Goal: Task Accomplishment & Management: Use online tool/utility

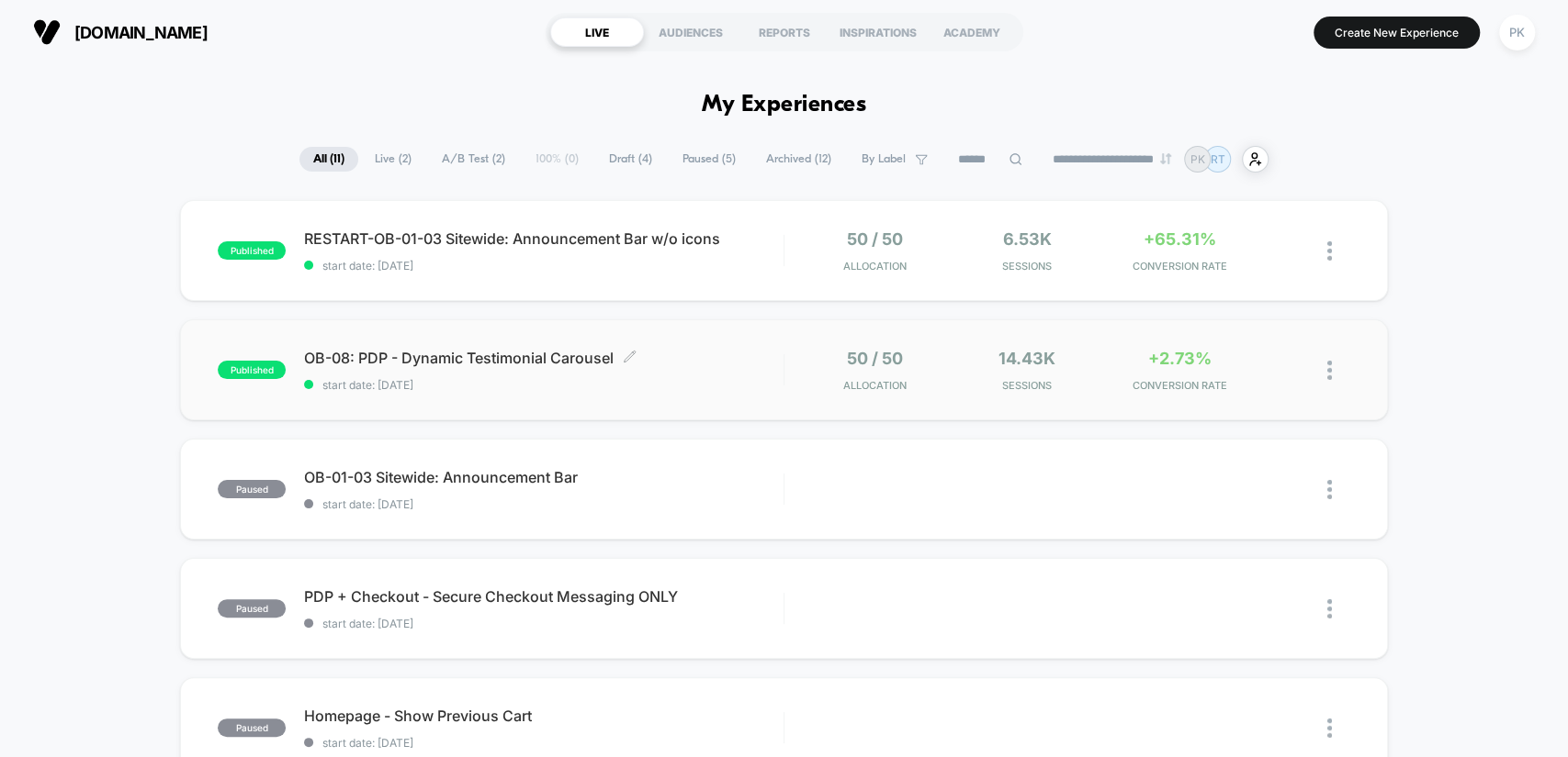
click at [596, 375] on div "OB-08: PDP - Dynamic Testimonial Carousel Click to edit experience details Clic…" at bounding box center [543, 370] width 479 height 43
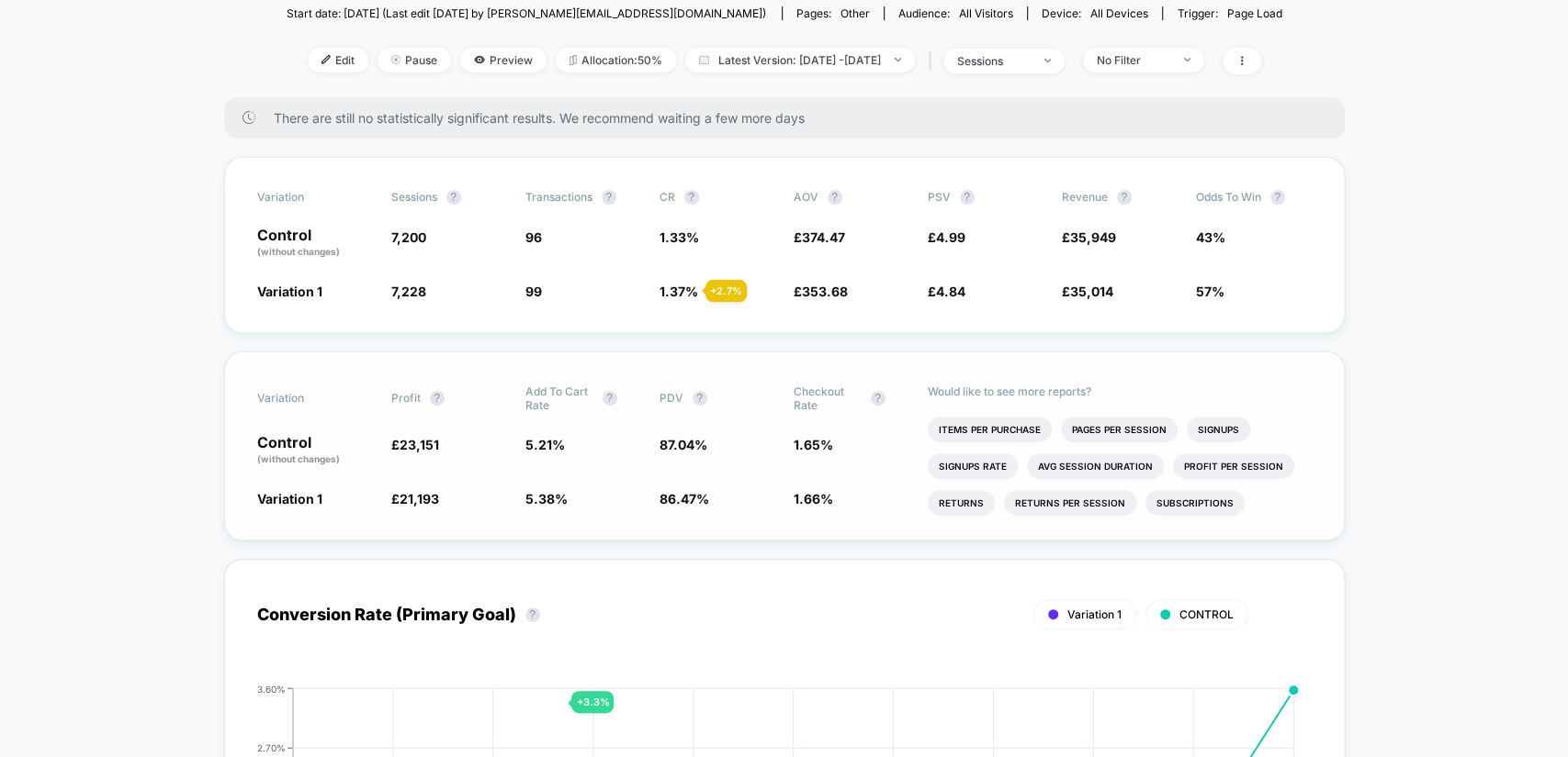
scroll to position [238, 0]
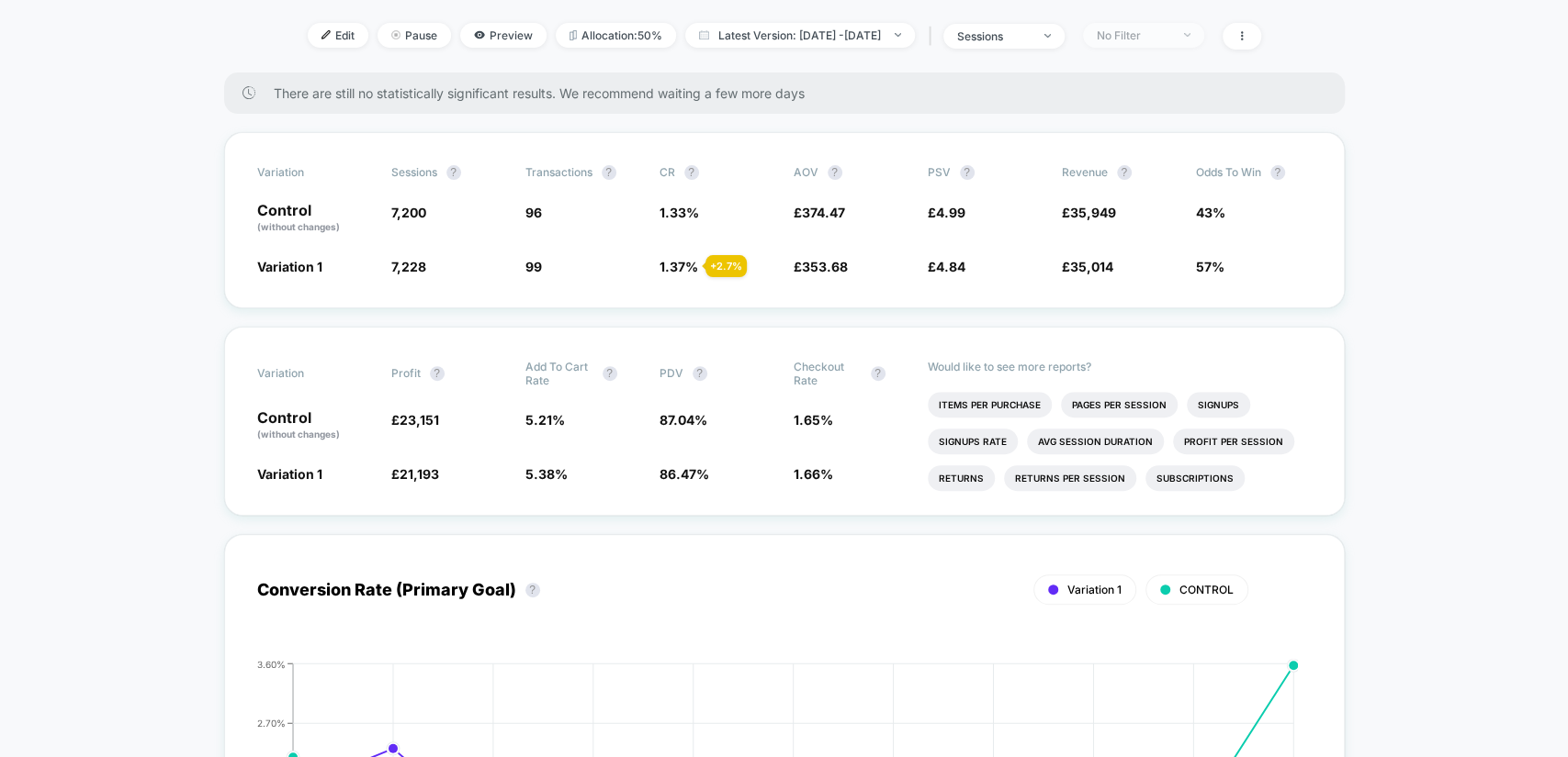
click at [1204, 27] on span "No Filter" at bounding box center [1143, 35] width 121 height 25
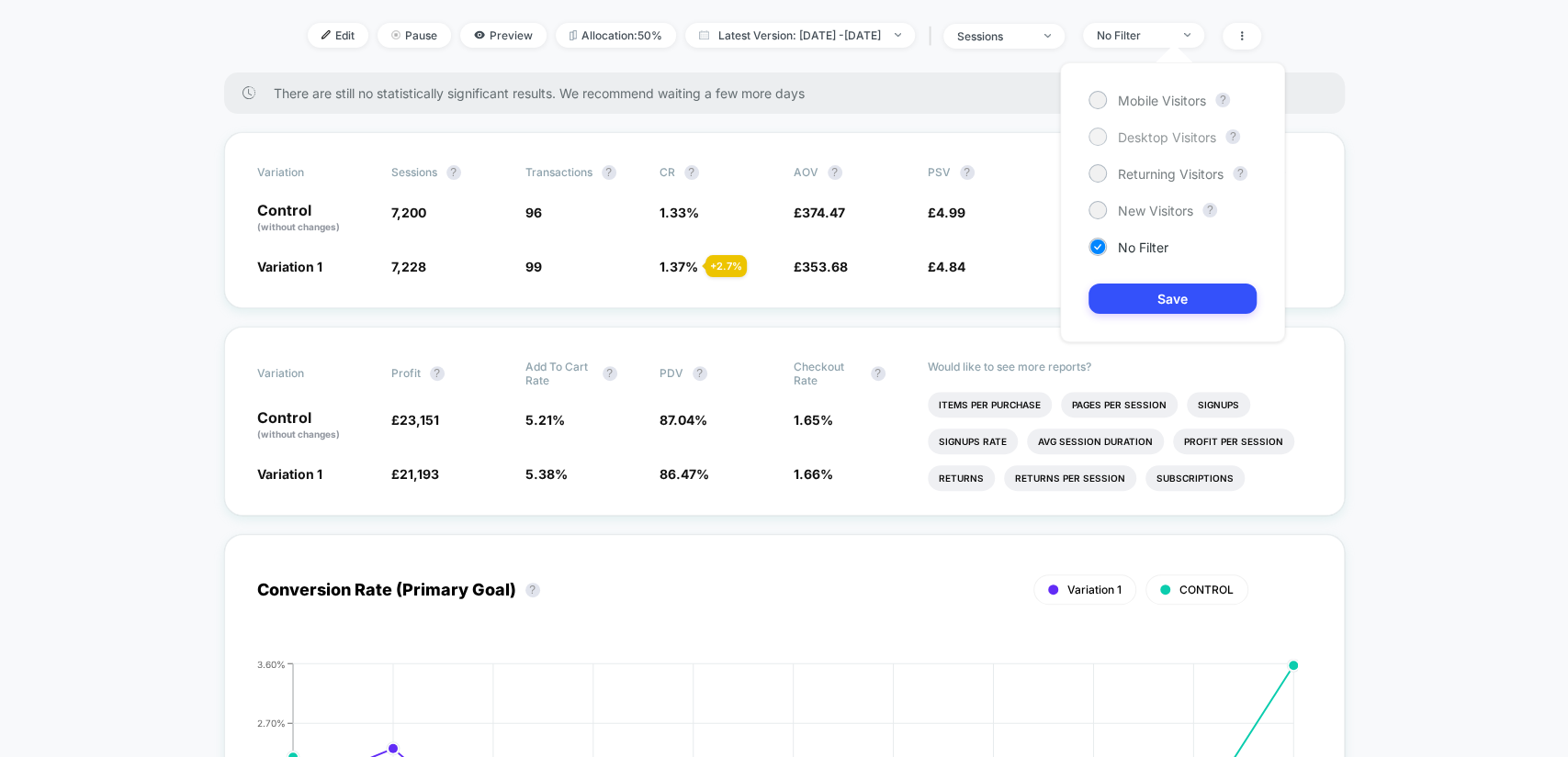
click at [1164, 138] on span "Desktop Visitors" at bounding box center [1166, 137] width 98 height 16
click at [1191, 300] on button "Save" at bounding box center [1172, 299] width 168 height 30
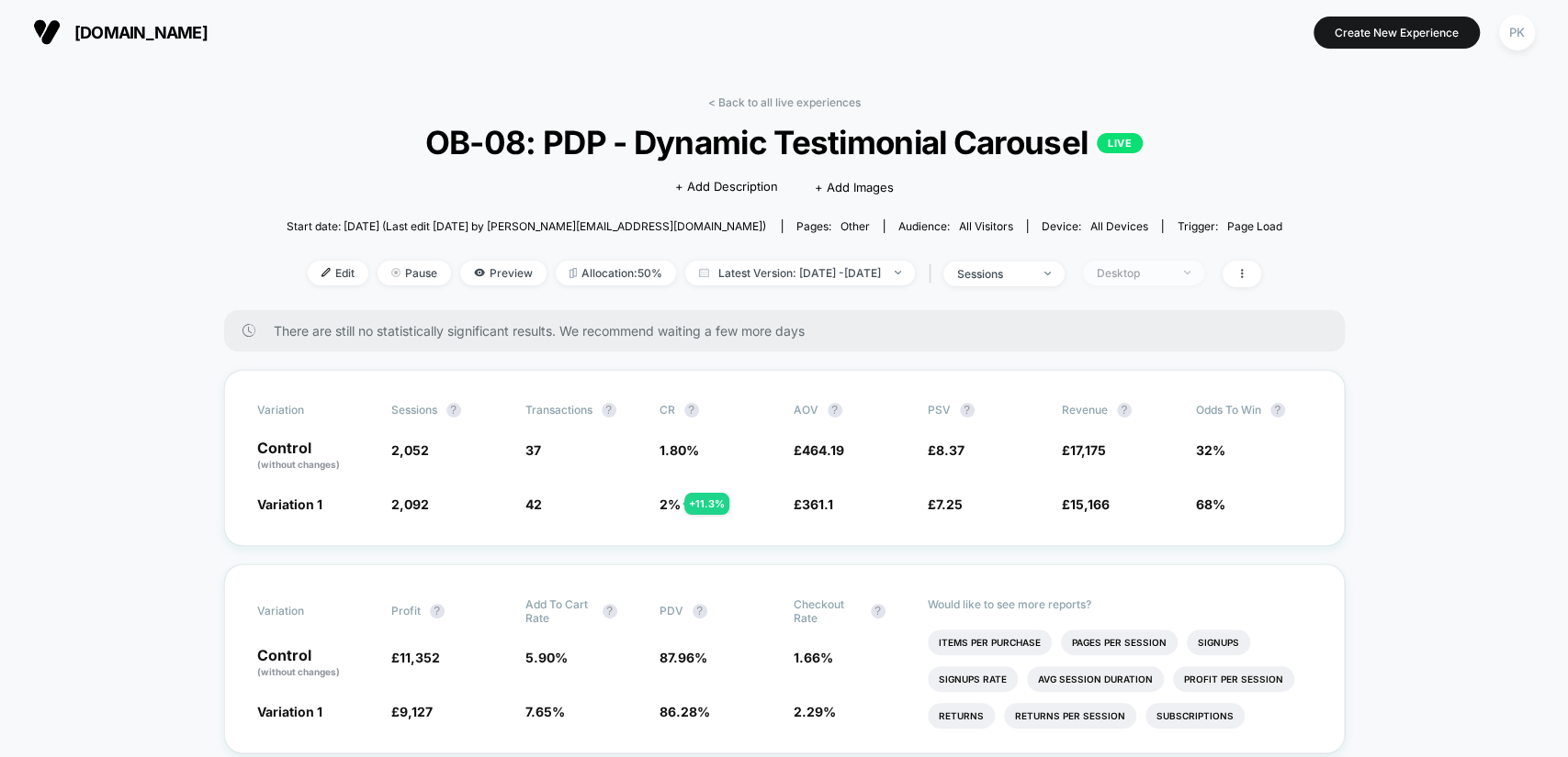
click at [1162, 270] on div "Desktop" at bounding box center [1133, 273] width 74 height 14
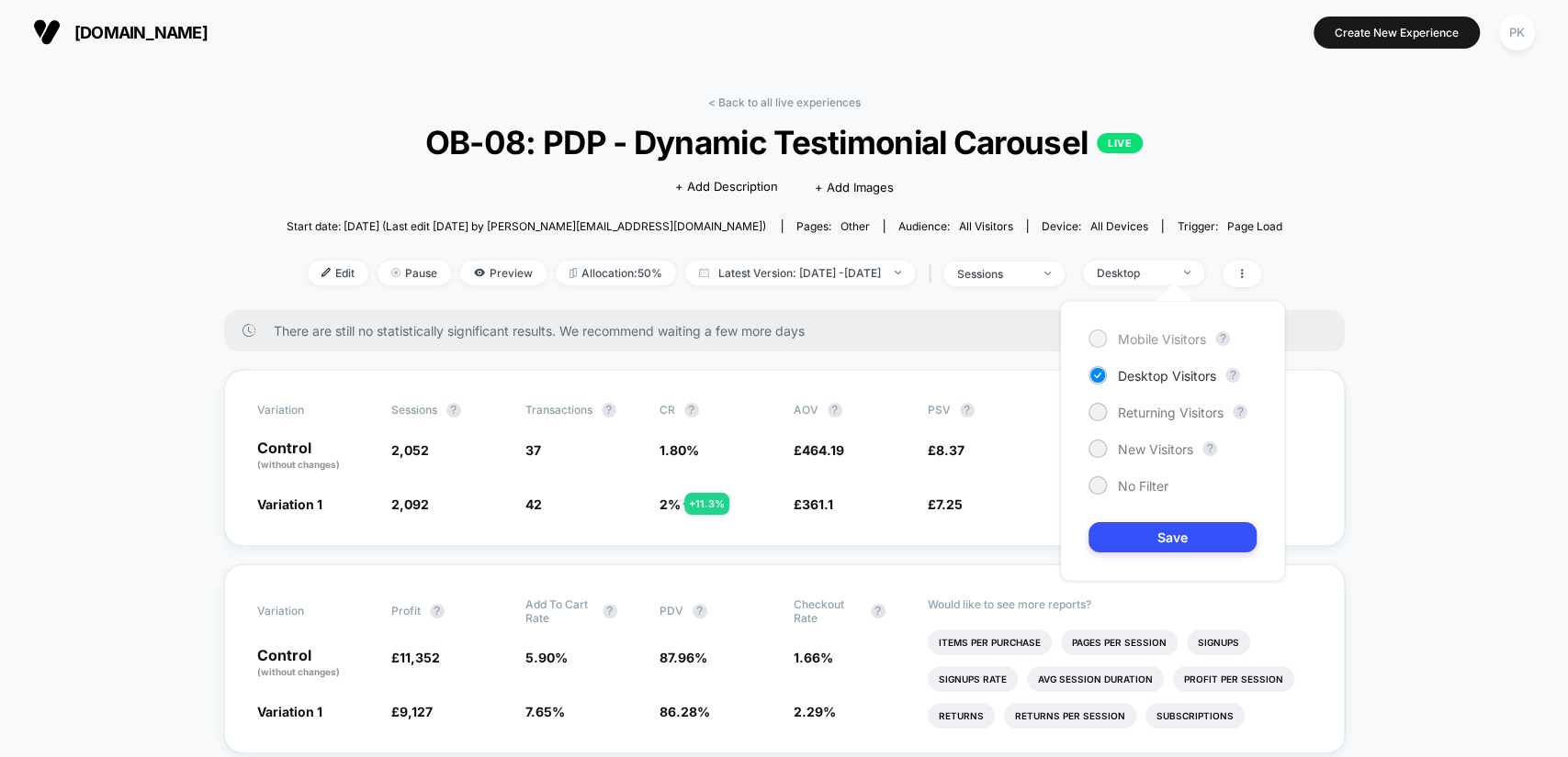
click at [1159, 335] on span "Mobile Visitors" at bounding box center [1162, 339] width 88 height 16
click at [1174, 535] on button "Save" at bounding box center [1172, 537] width 168 height 30
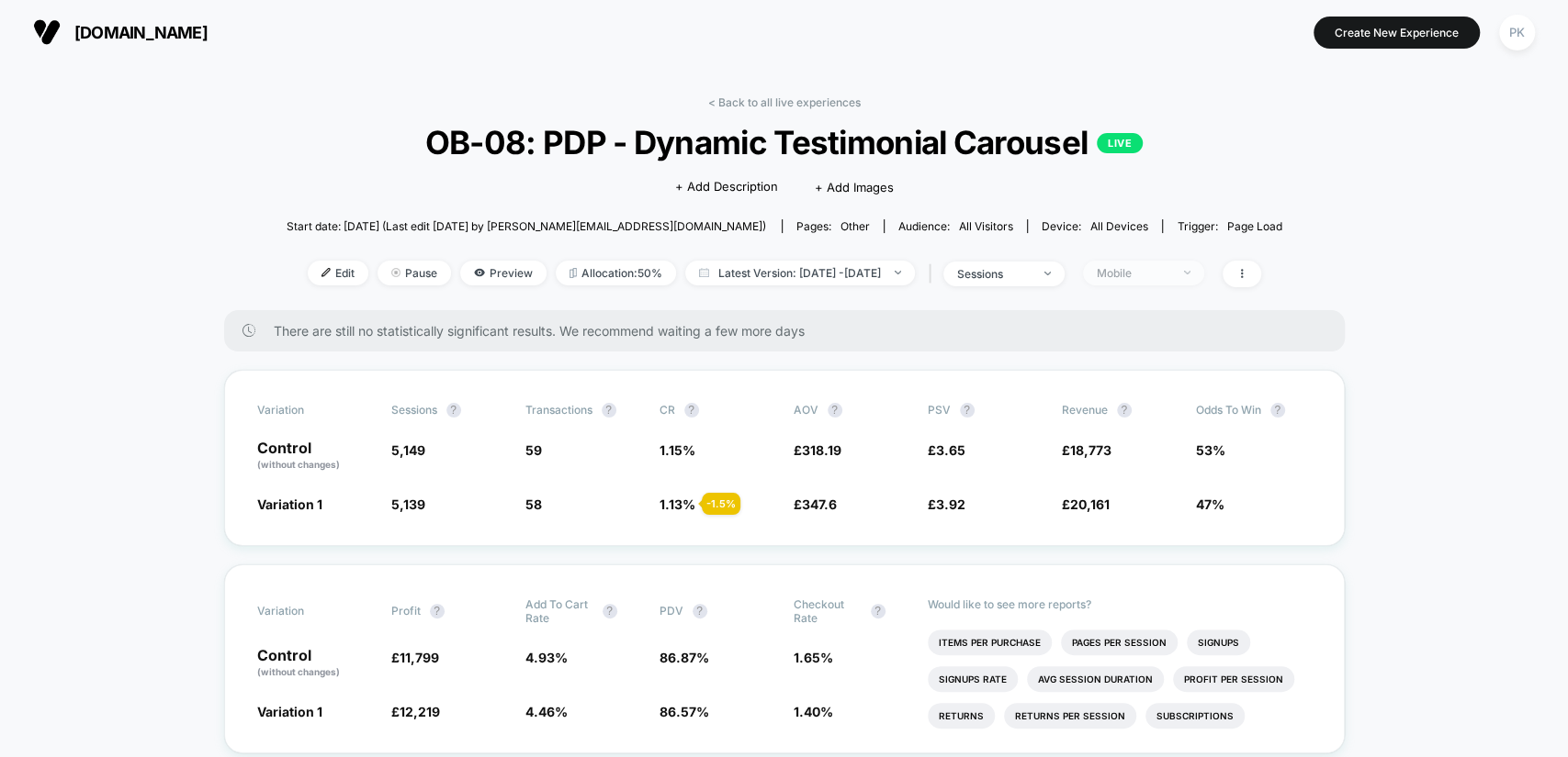
click at [1170, 274] on div "Mobile" at bounding box center [1133, 273] width 74 height 14
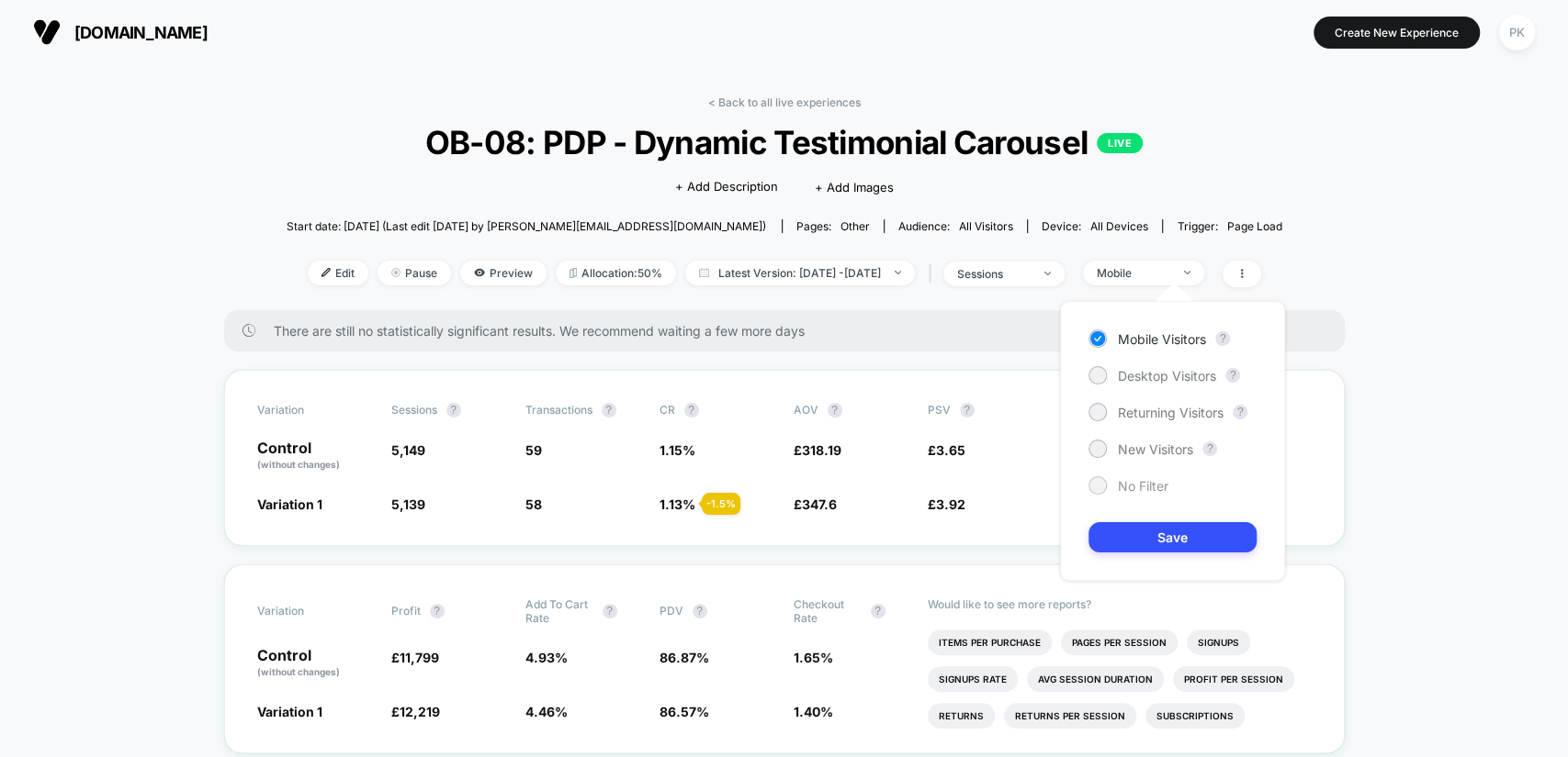
click at [1158, 485] on span "No Filter" at bounding box center [1142, 486] width 51 height 16
click at [1144, 442] on span "New Visitors" at bounding box center [1155, 449] width 75 height 16
click at [1191, 528] on button "Save" at bounding box center [1172, 537] width 168 height 30
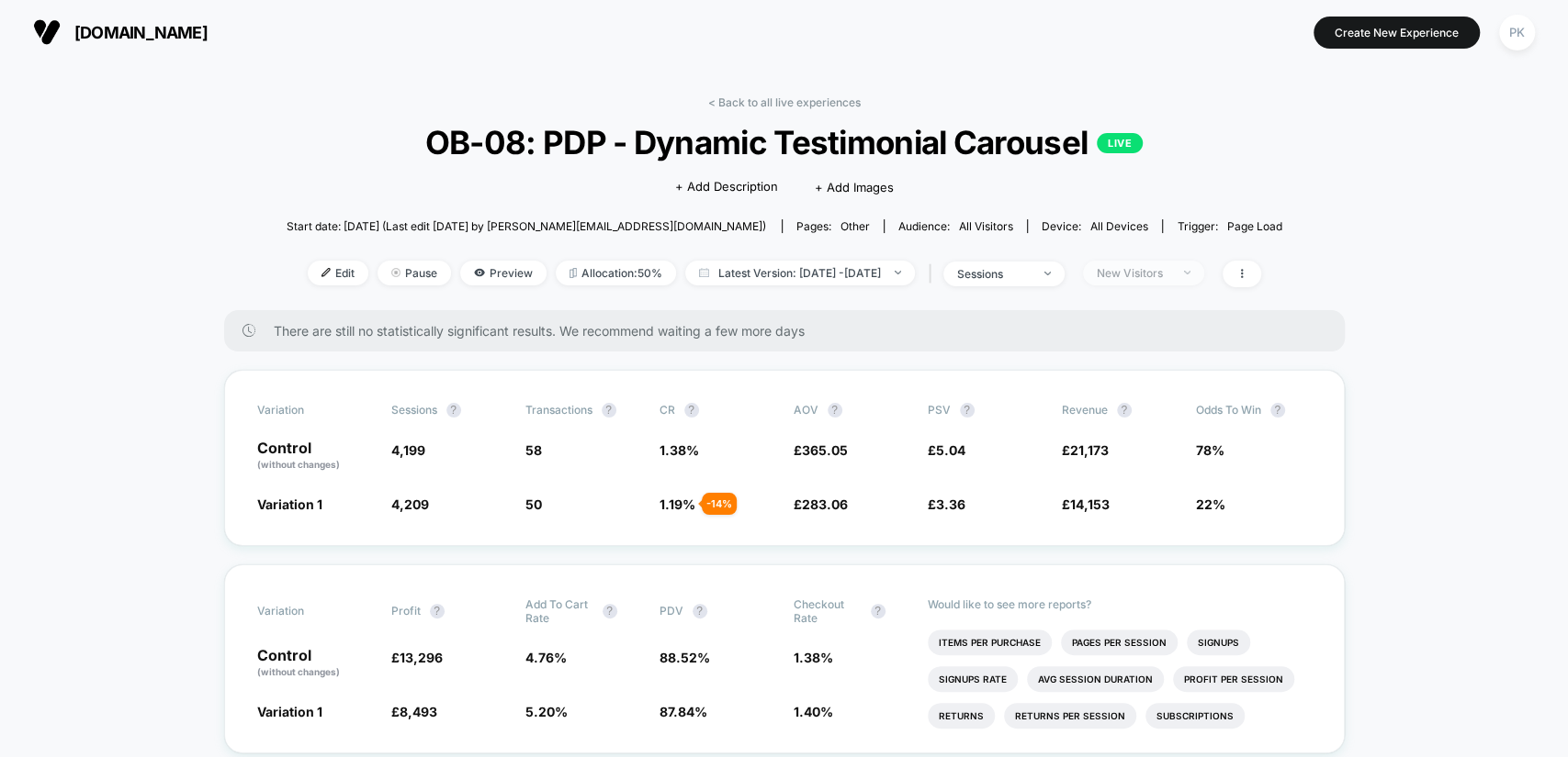
click at [1166, 273] on div "New Visitors" at bounding box center [1133, 273] width 74 height 14
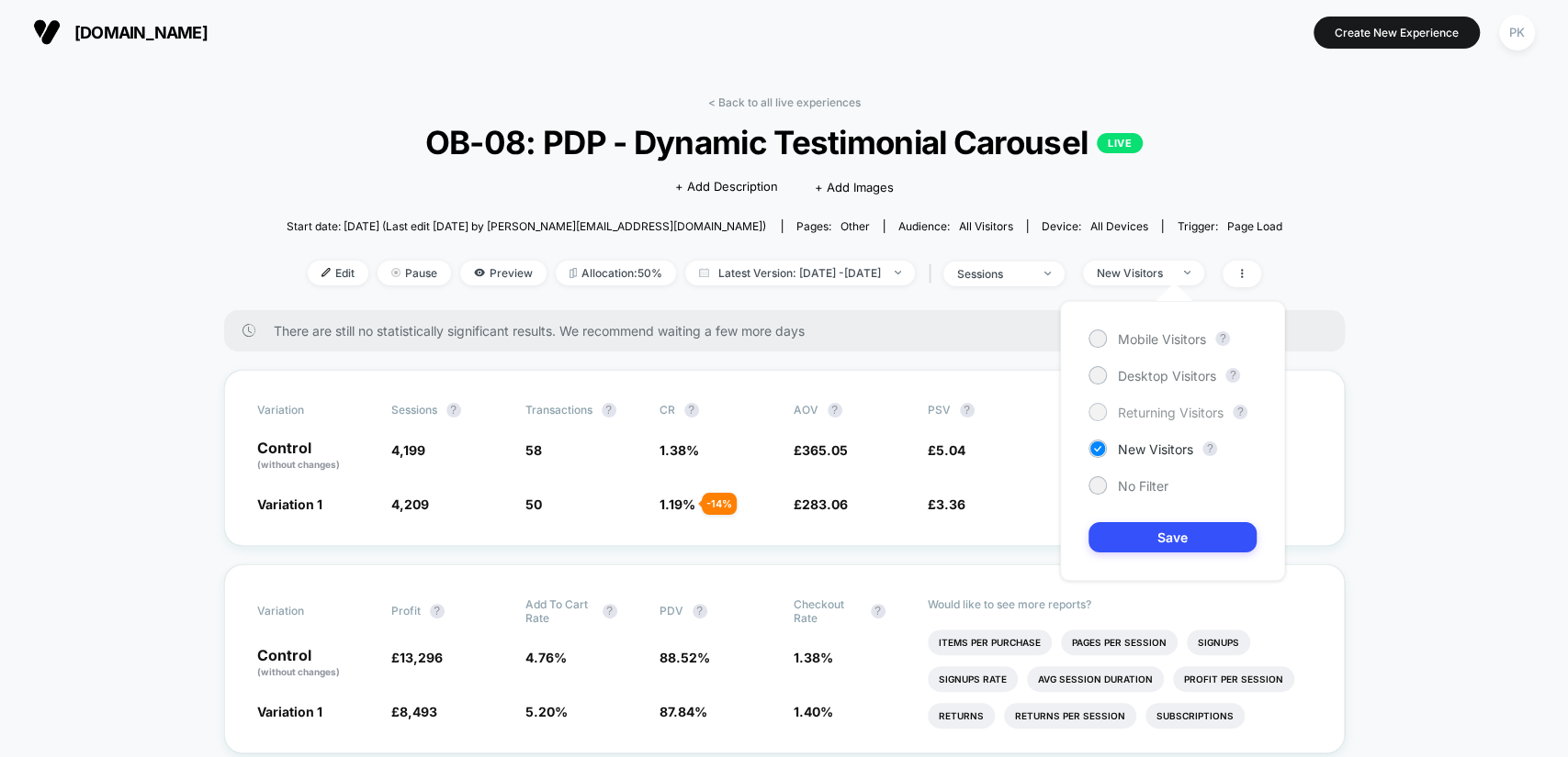
click at [1163, 412] on span "Returning Visitors" at bounding box center [1170, 412] width 106 height 16
click at [1156, 534] on button "Save" at bounding box center [1172, 537] width 168 height 30
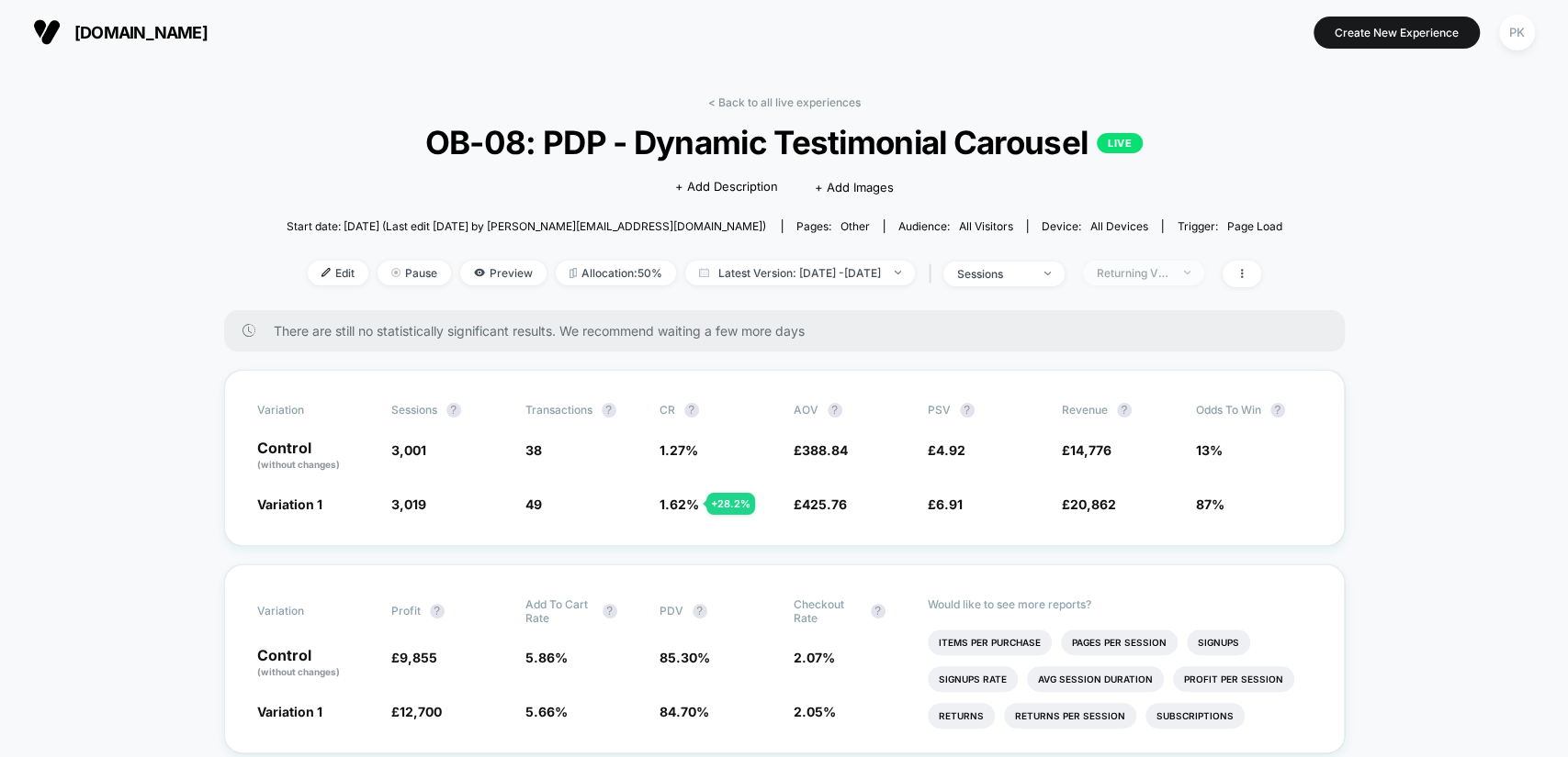
click at [1153, 271] on div "Returning Visitors" at bounding box center [1133, 273] width 74 height 14
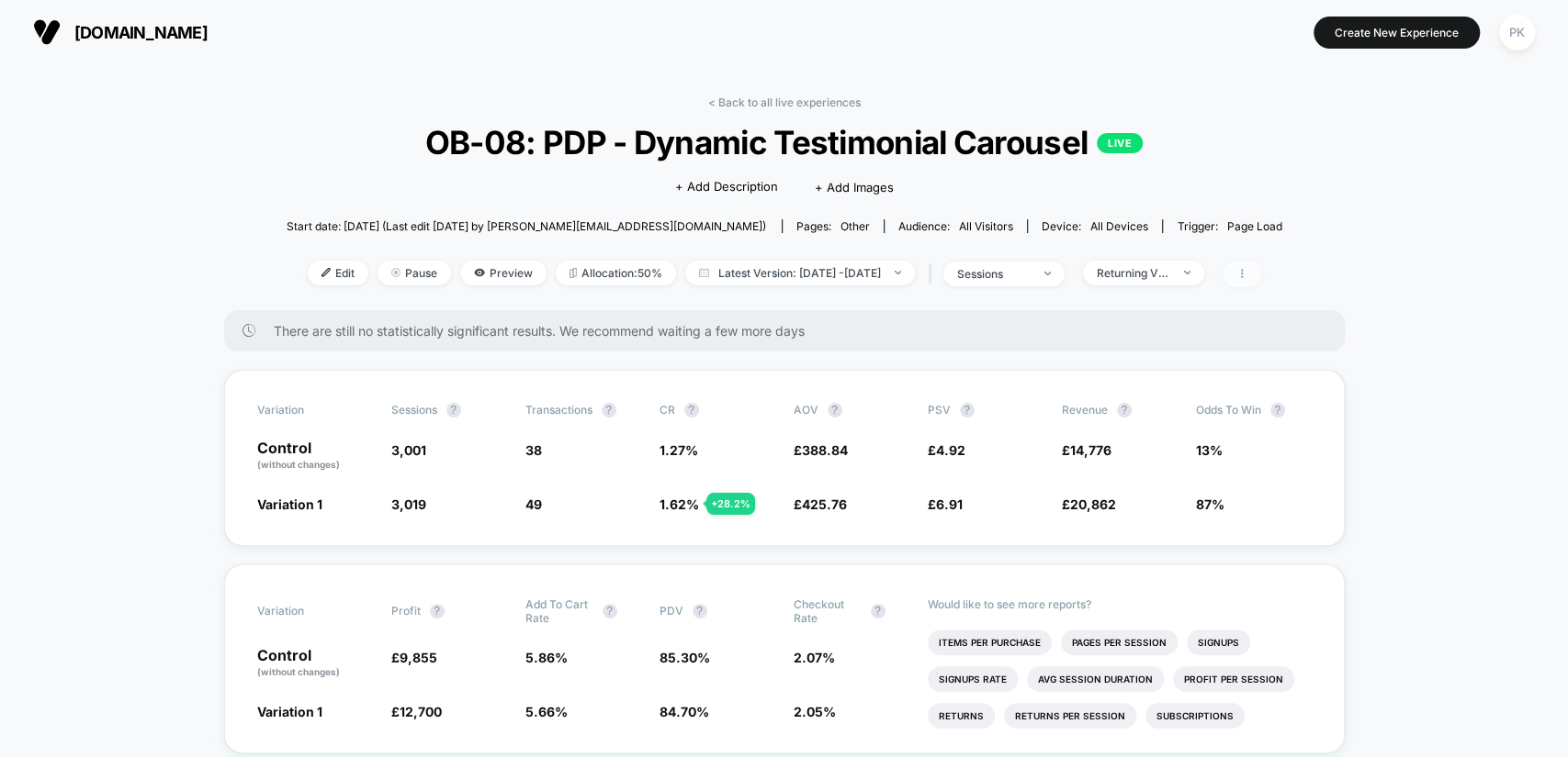
click at [1247, 268] on icon at bounding box center [1242, 274] width 11 height 11
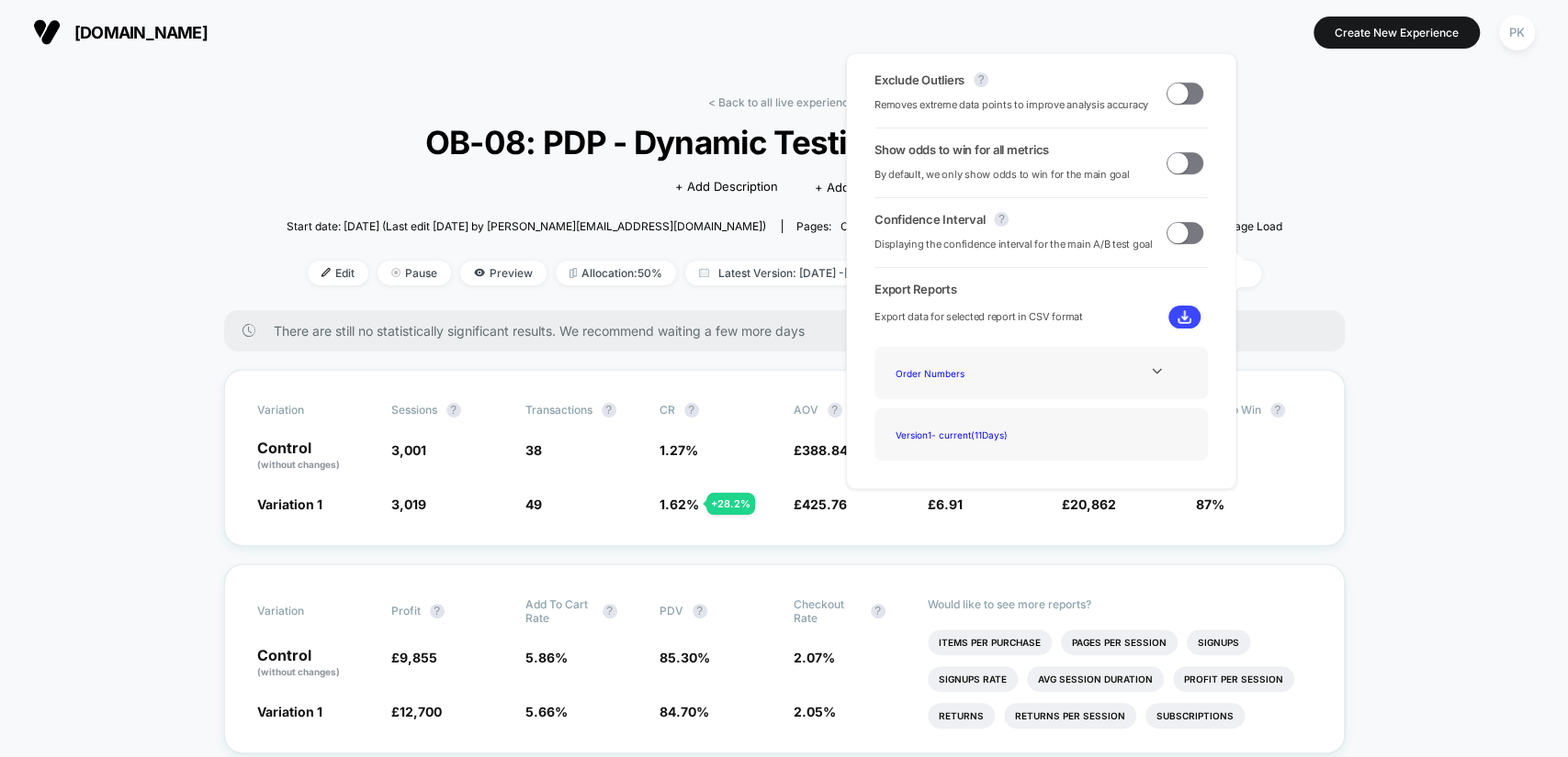
click at [1174, 93] on span at bounding box center [1177, 93] width 20 height 20
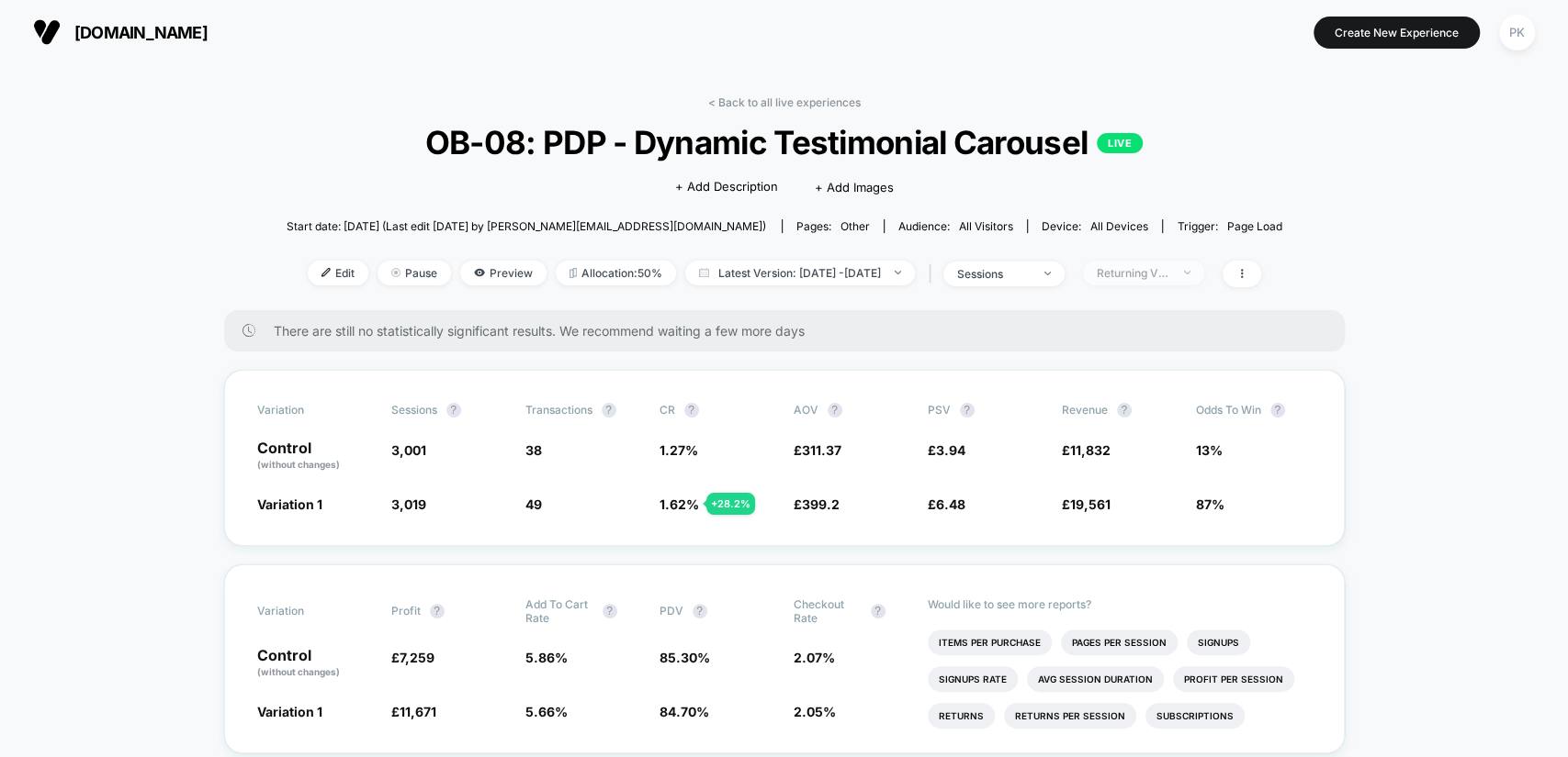
click at [1191, 263] on span "Returning Visitors" at bounding box center [1143, 273] width 121 height 25
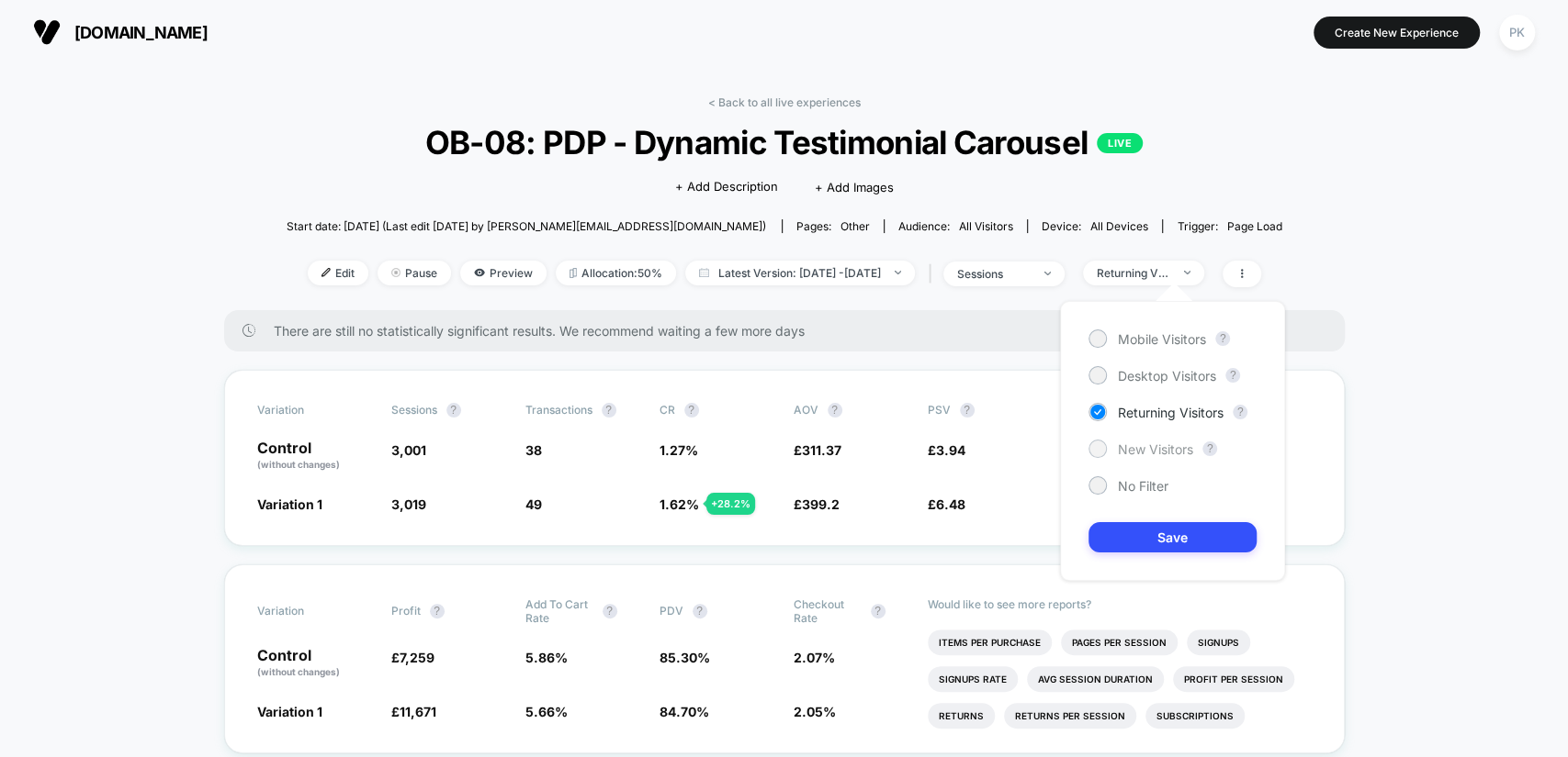
click at [1153, 446] on span "New Visitors" at bounding box center [1155, 449] width 75 height 16
click at [1187, 536] on button "Save" at bounding box center [1172, 537] width 168 height 30
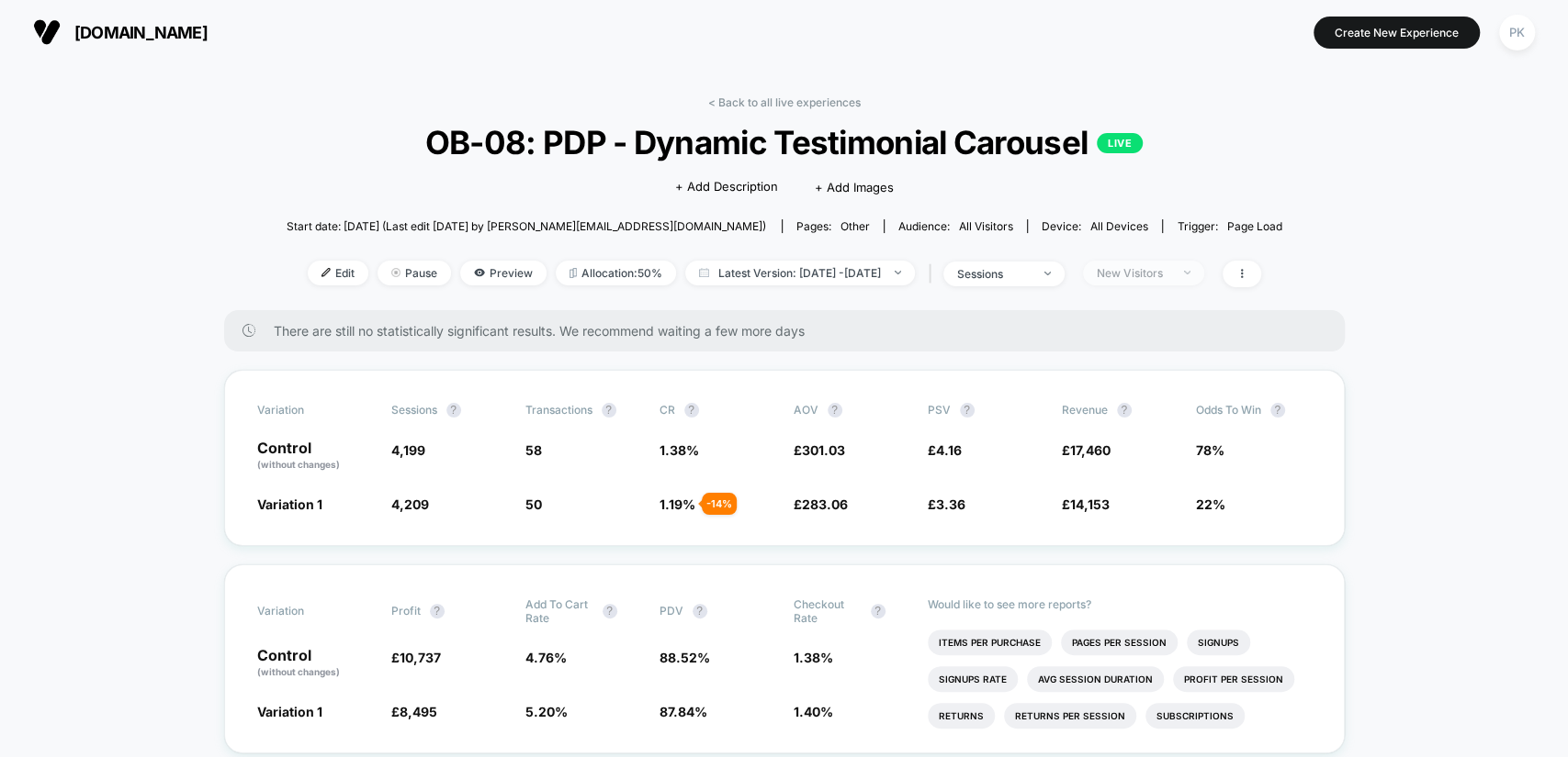
click at [1170, 266] on div "New Visitors" at bounding box center [1133, 273] width 74 height 14
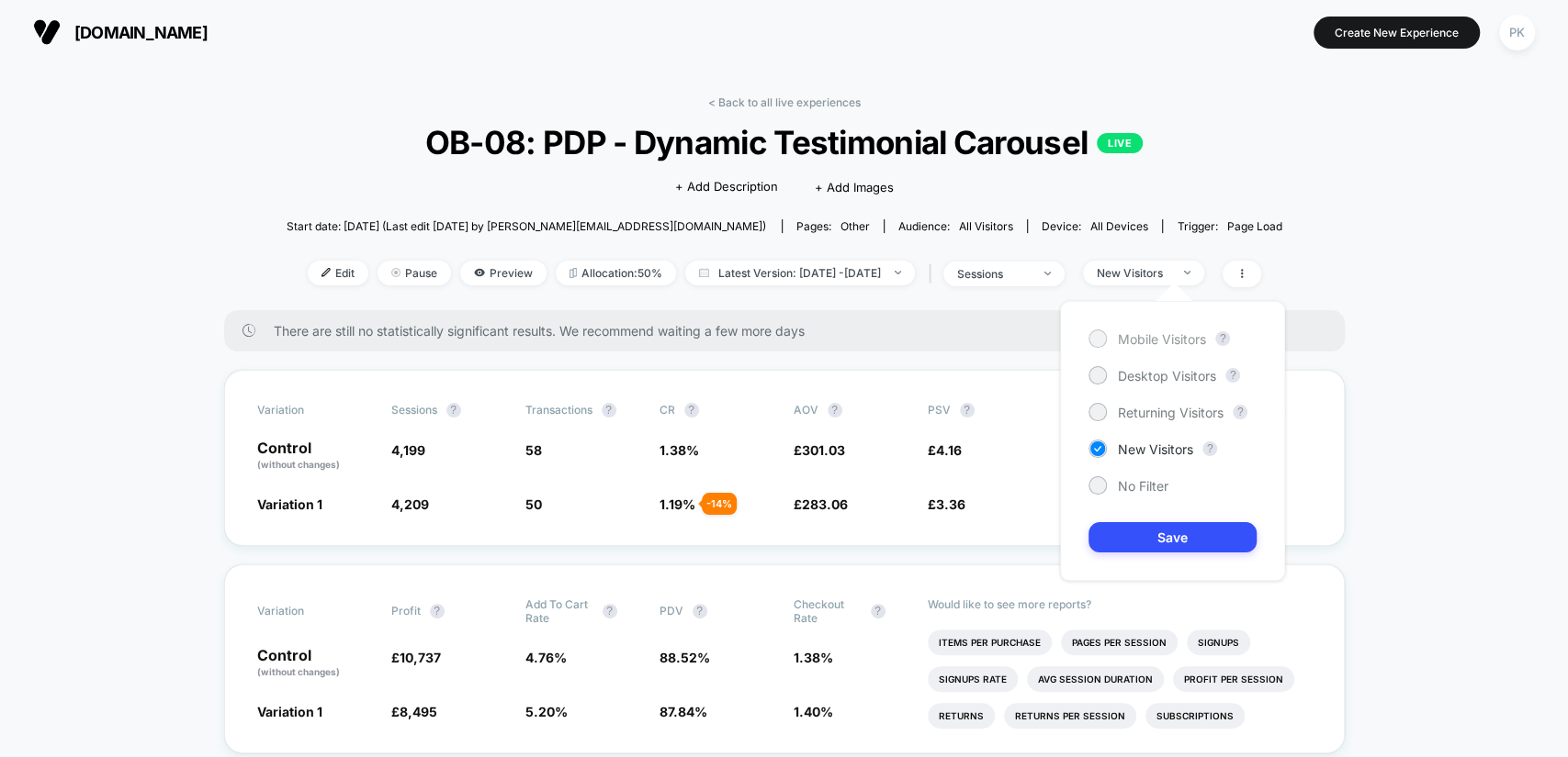
click at [1176, 344] on span "Mobile Visitors" at bounding box center [1162, 339] width 88 height 16
click at [1201, 532] on button "Save" at bounding box center [1172, 537] width 168 height 30
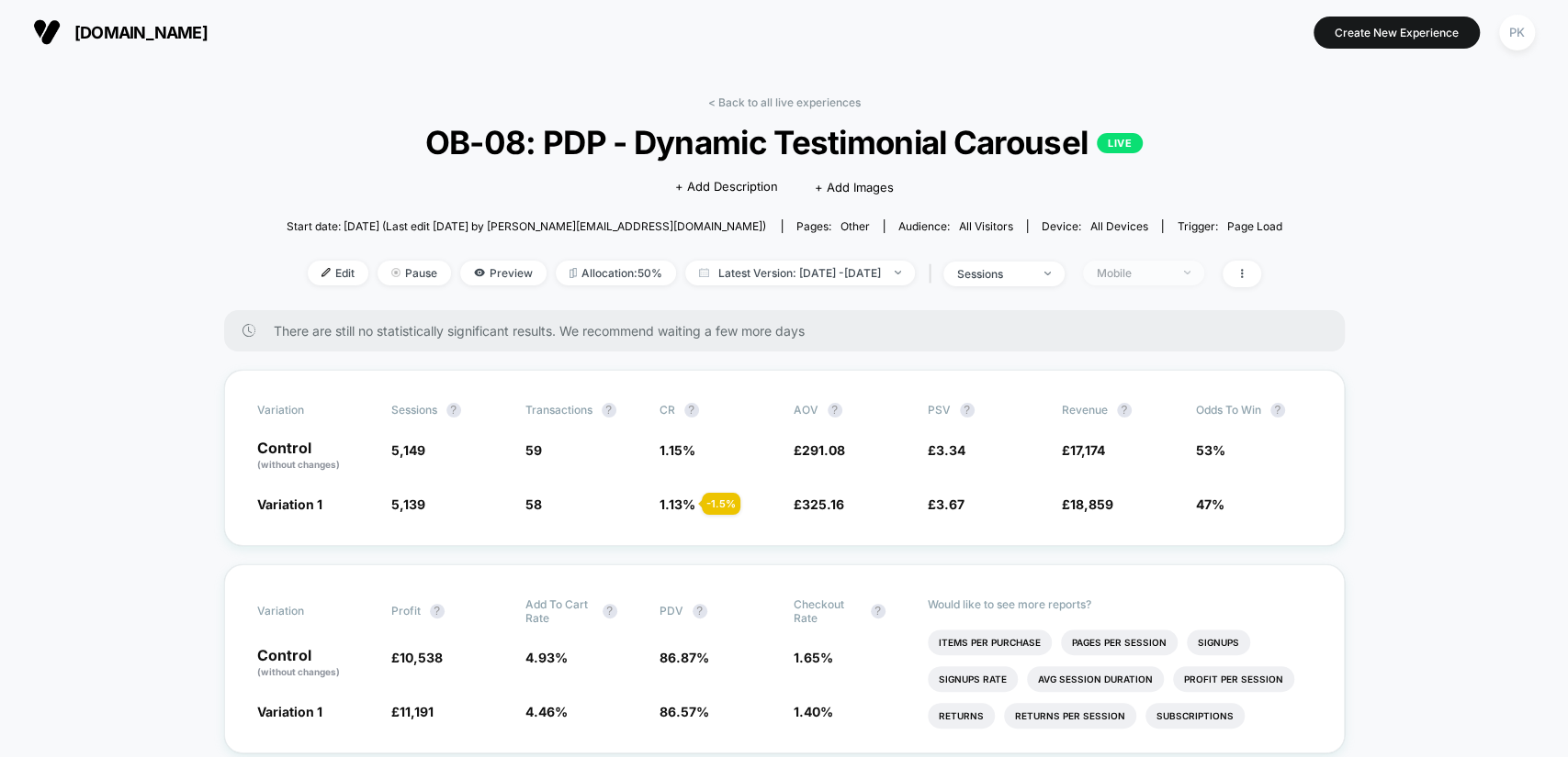
click at [1170, 275] on div "Mobile" at bounding box center [1133, 273] width 74 height 14
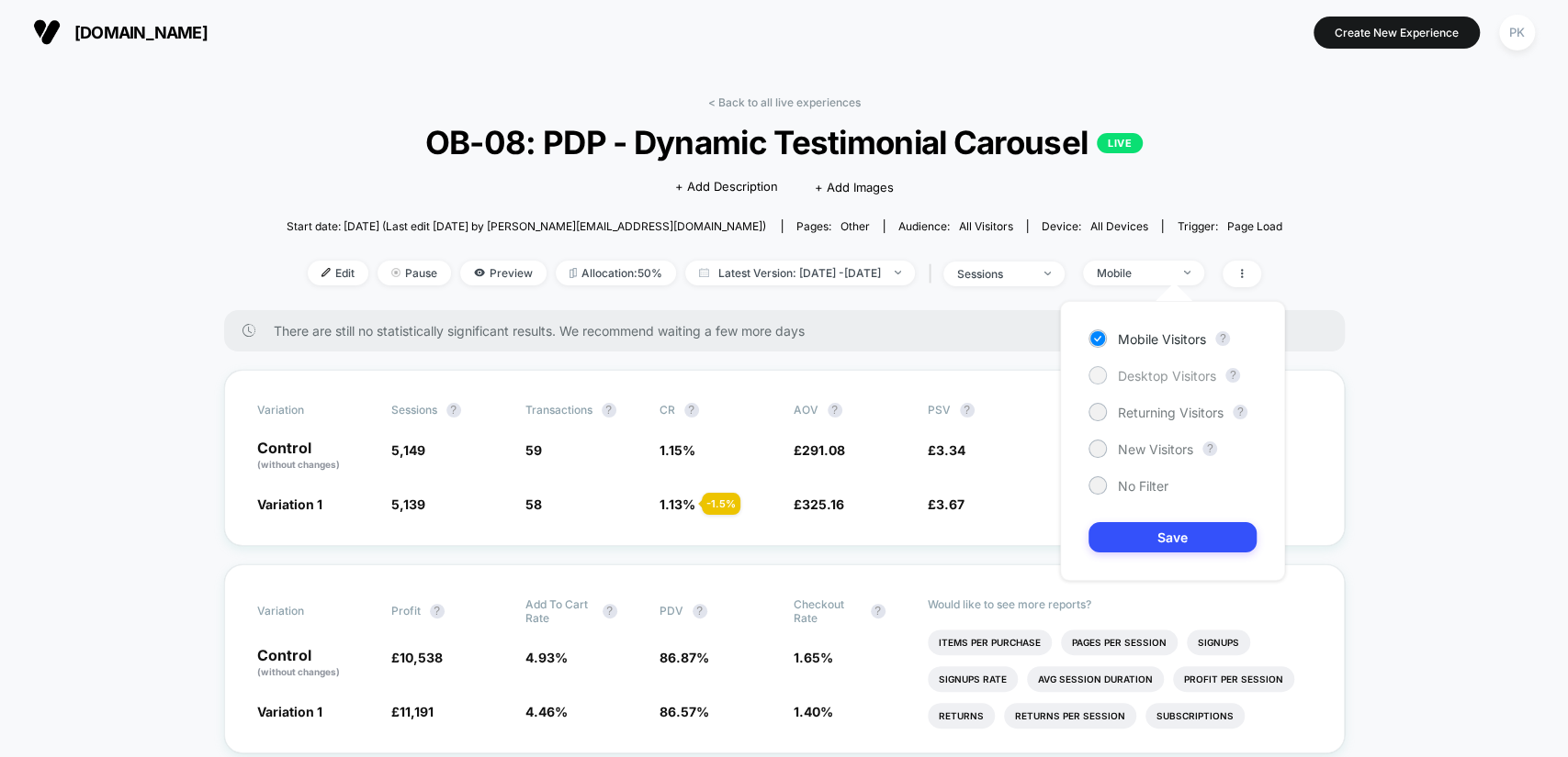
click at [1195, 373] on span "Desktop Visitors" at bounding box center [1166, 376] width 98 height 16
click at [1202, 525] on button "Save" at bounding box center [1172, 537] width 168 height 30
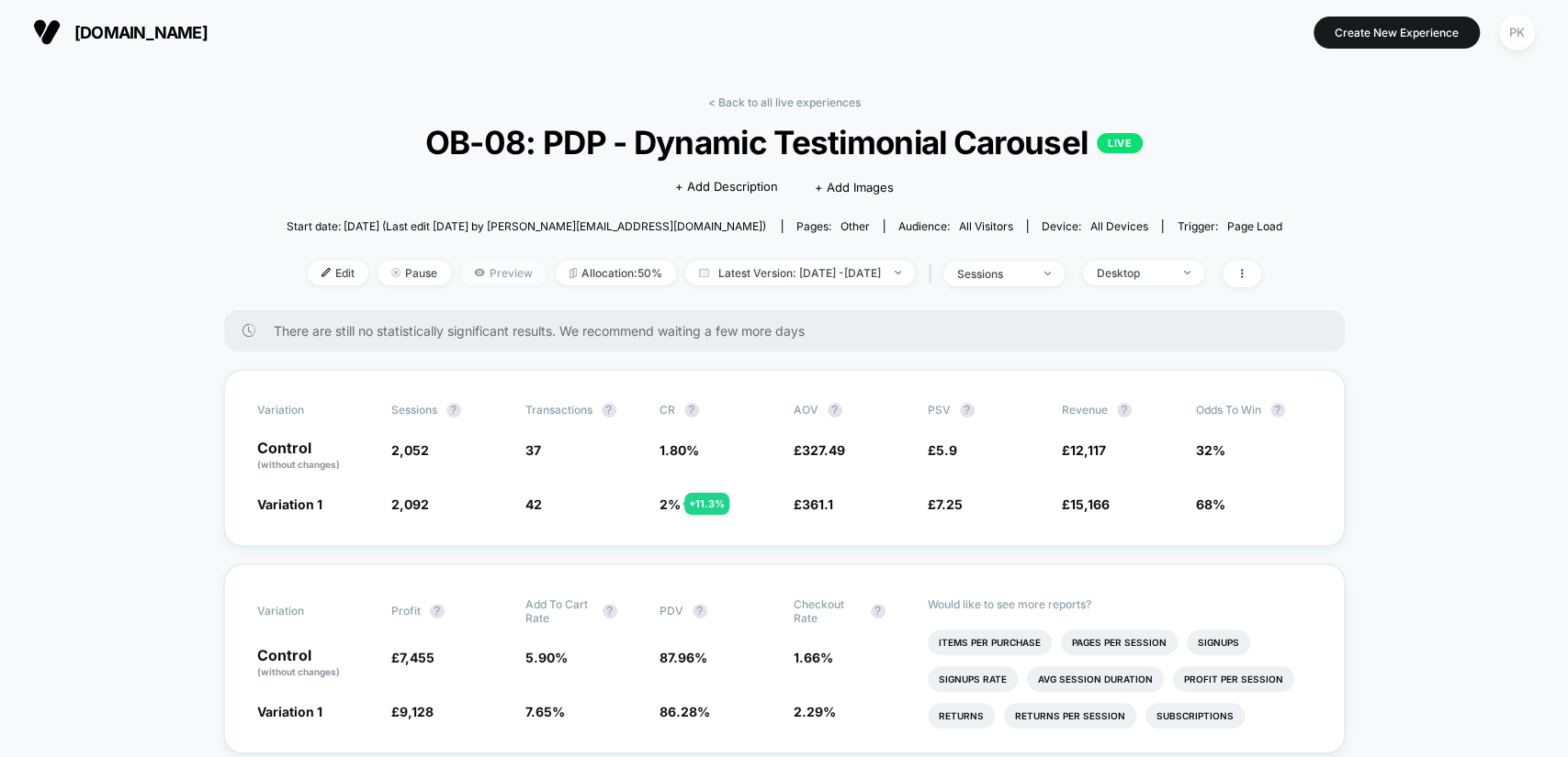
click at [468, 276] on span "Preview" at bounding box center [504, 273] width 86 height 25
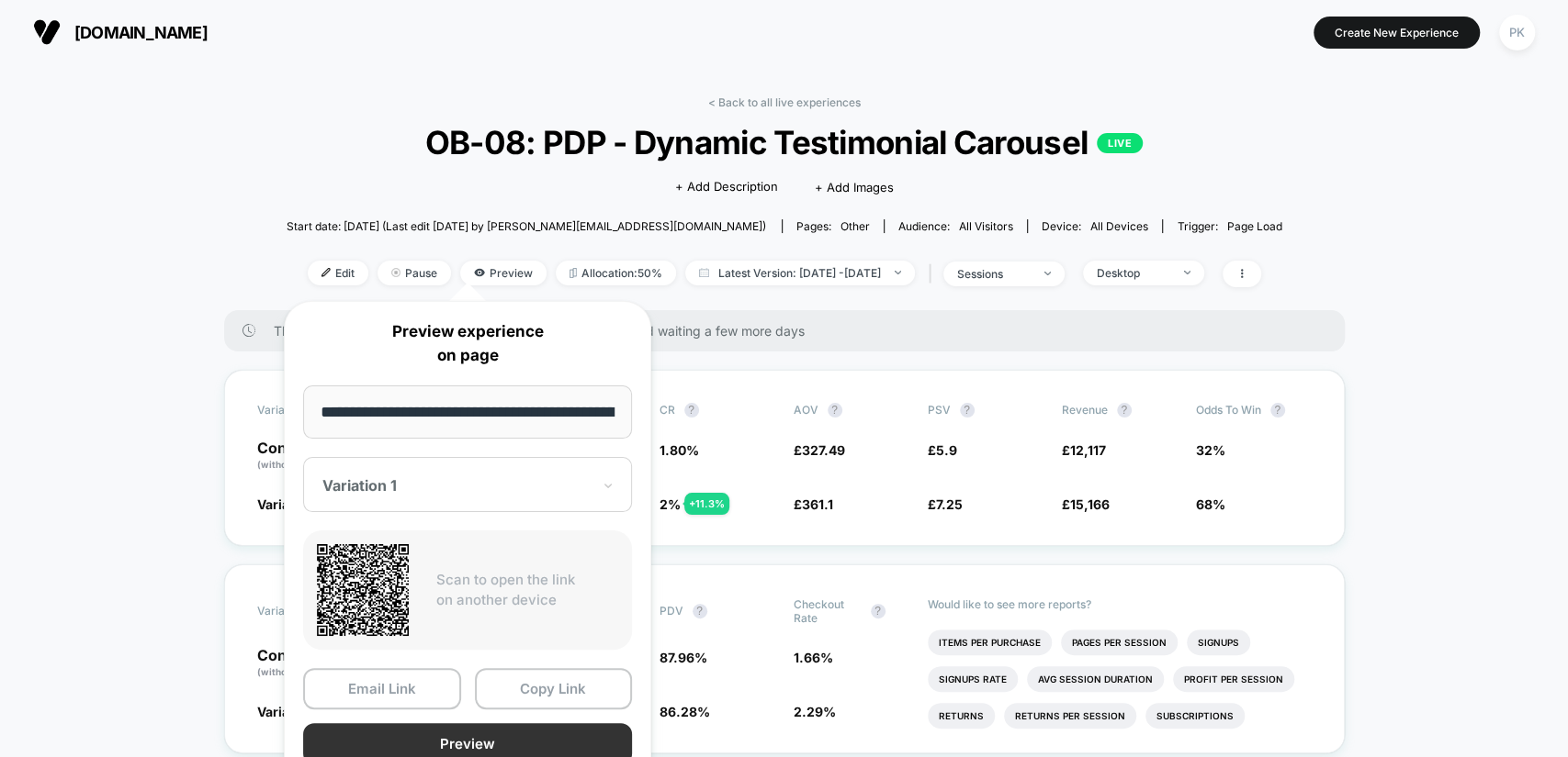
click at [510, 741] on button "Preview" at bounding box center [468, 743] width 329 height 41
